Goal: Information Seeking & Learning: Learn about a topic

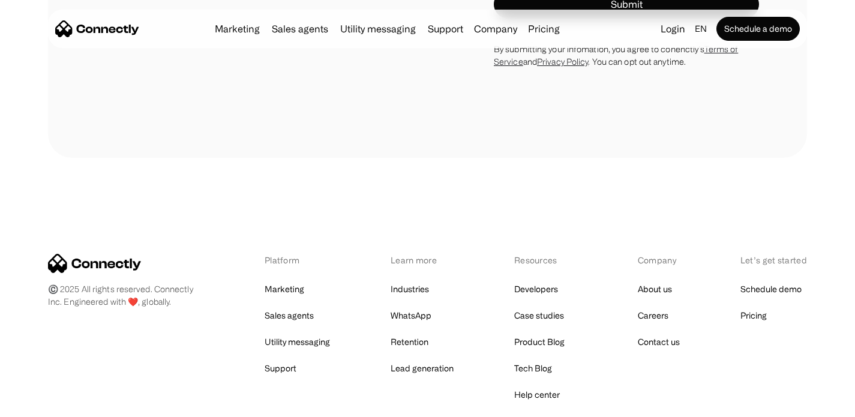
scroll to position [6702, 0]
click at [303, 306] on link "Sales agents" at bounding box center [288, 314] width 49 height 17
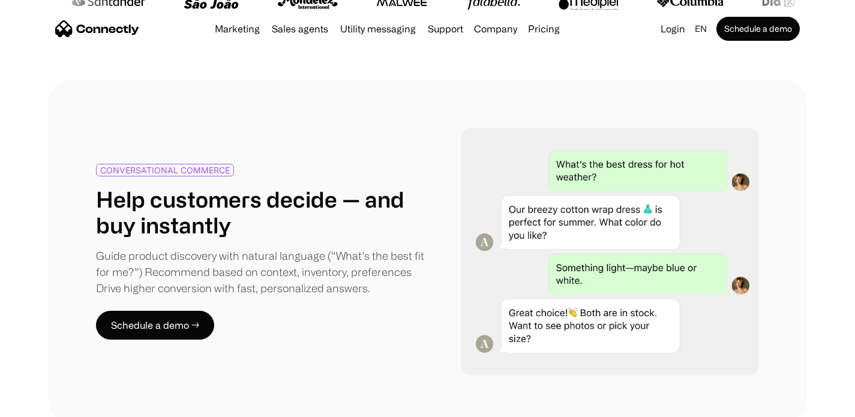
scroll to position [531, 0]
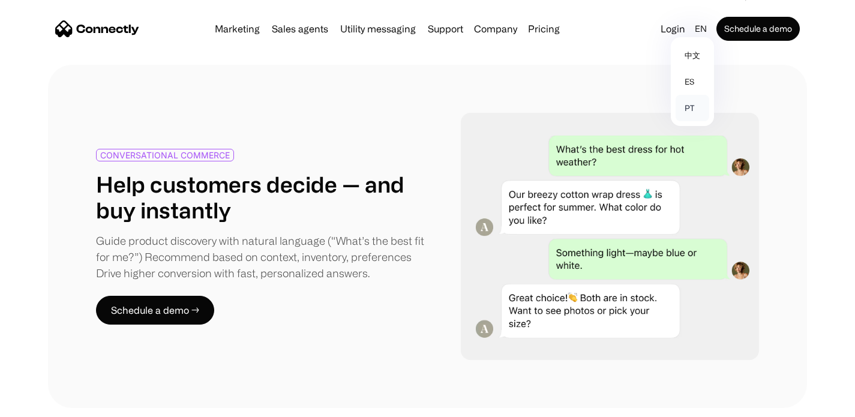
click at [690, 110] on link "pt" at bounding box center [692, 108] width 34 height 26
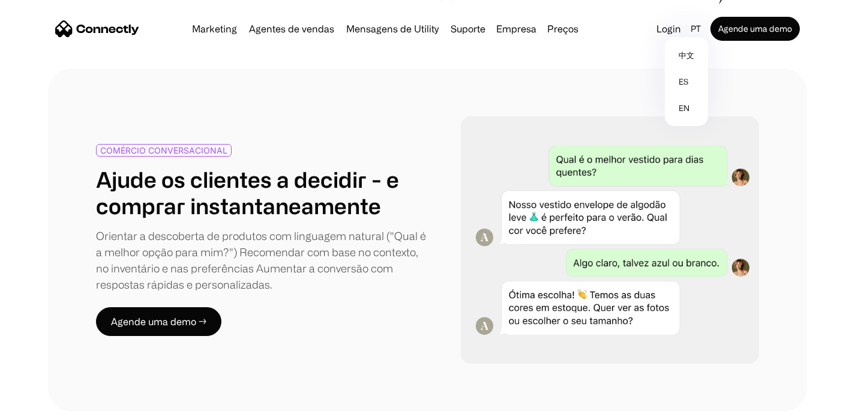
click at [577, 114] on div "COMÉRCIO CONVERSACIONAL Ajude os clientes a decidir - e comprar instantaneament…" at bounding box center [427, 239] width 759 height 343
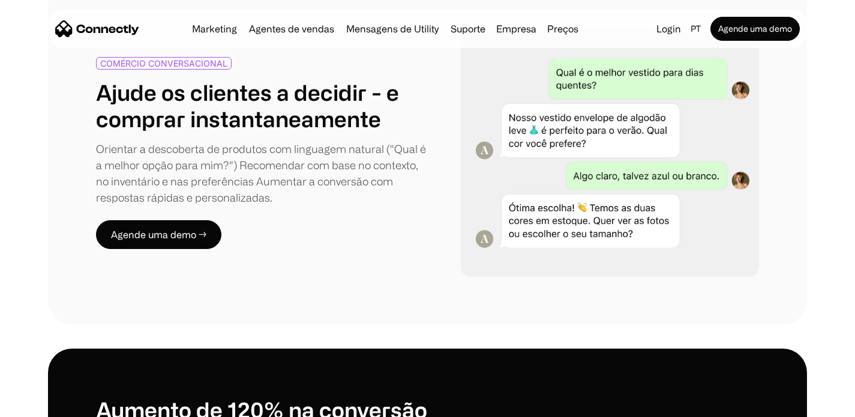
scroll to position [639, 0]
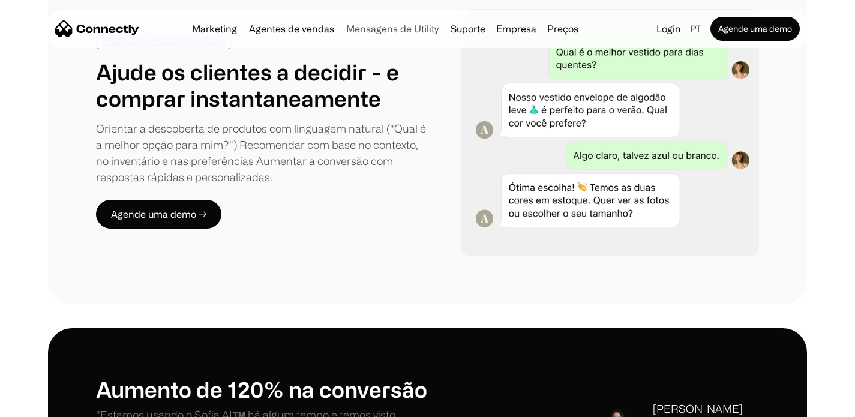
click at [373, 27] on link "Mensagens de Utility" at bounding box center [392, 29] width 102 height 10
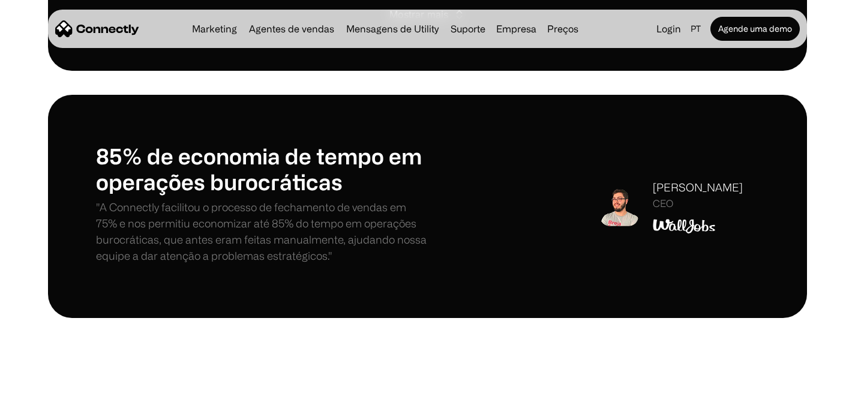
scroll to position [1296, 0]
